Goal: Task Accomplishment & Management: Manage account settings

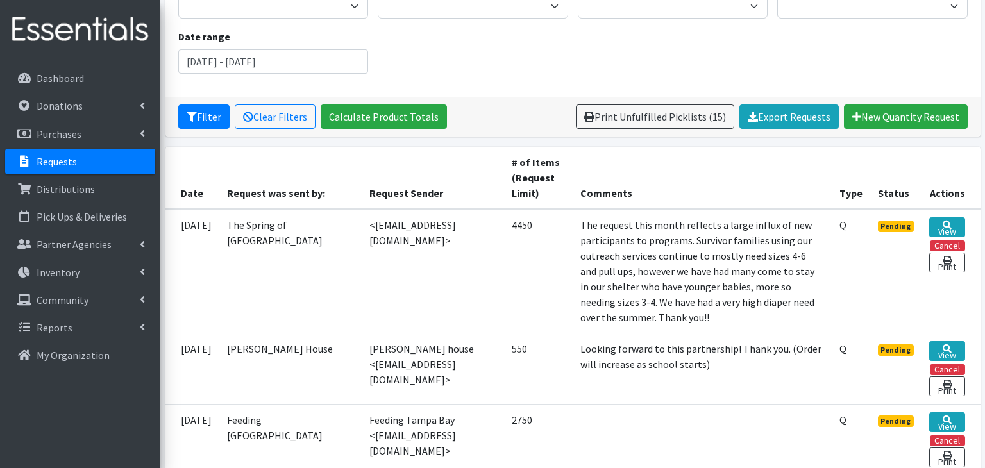
scroll to position [152, 0]
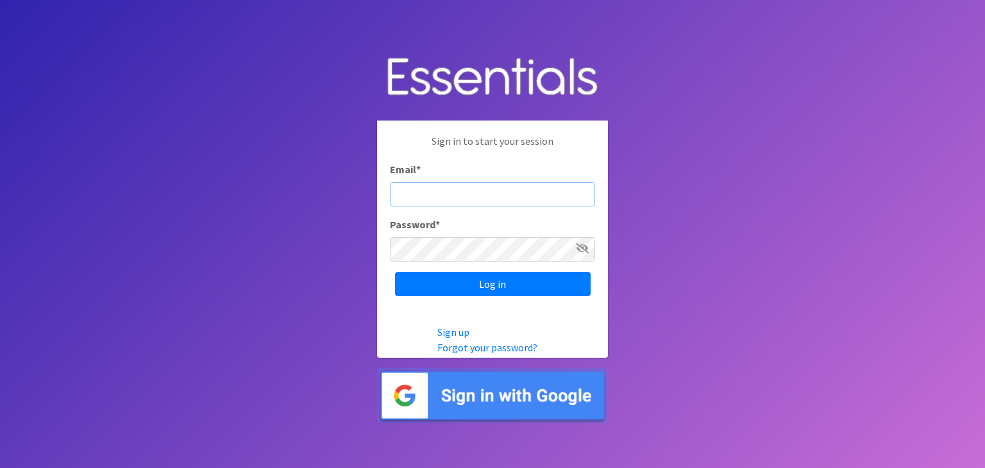
type input "diaperbankchair@jltampa.org"
drag, startPoint x: 539, startPoint y: 195, endPoint x: 489, endPoint y: 200, distance: 49.7
click at [489, 200] on input "diaperbankchair@jltampa.org" at bounding box center [492, 194] width 205 height 24
click at [605, 189] on div "Sign in to start your session Email * diaperbankchair@jltampa.org Password * Lo…" at bounding box center [492, 215] width 231 height 189
click at [549, 194] on input "diaperbankchair@jltampa.org" at bounding box center [492, 194] width 205 height 24
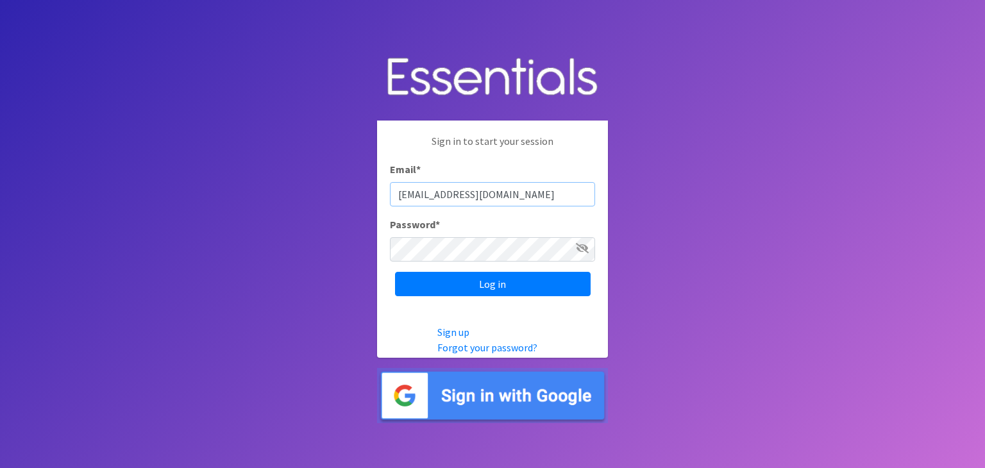
drag, startPoint x: 547, startPoint y: 194, endPoint x: 353, endPoint y: 190, distance: 194.4
click at [353, 190] on body "Sign in to start your session Email * diaperbankchair@jltampa.org Password * Lo…" at bounding box center [492, 234] width 985 height 468
click at [287, 254] on body "Sign in to start your session Email * Password * Log in Sign up Forgot your pas…" at bounding box center [492, 234] width 985 height 468
